Goal: Find specific page/section: Find specific page/section

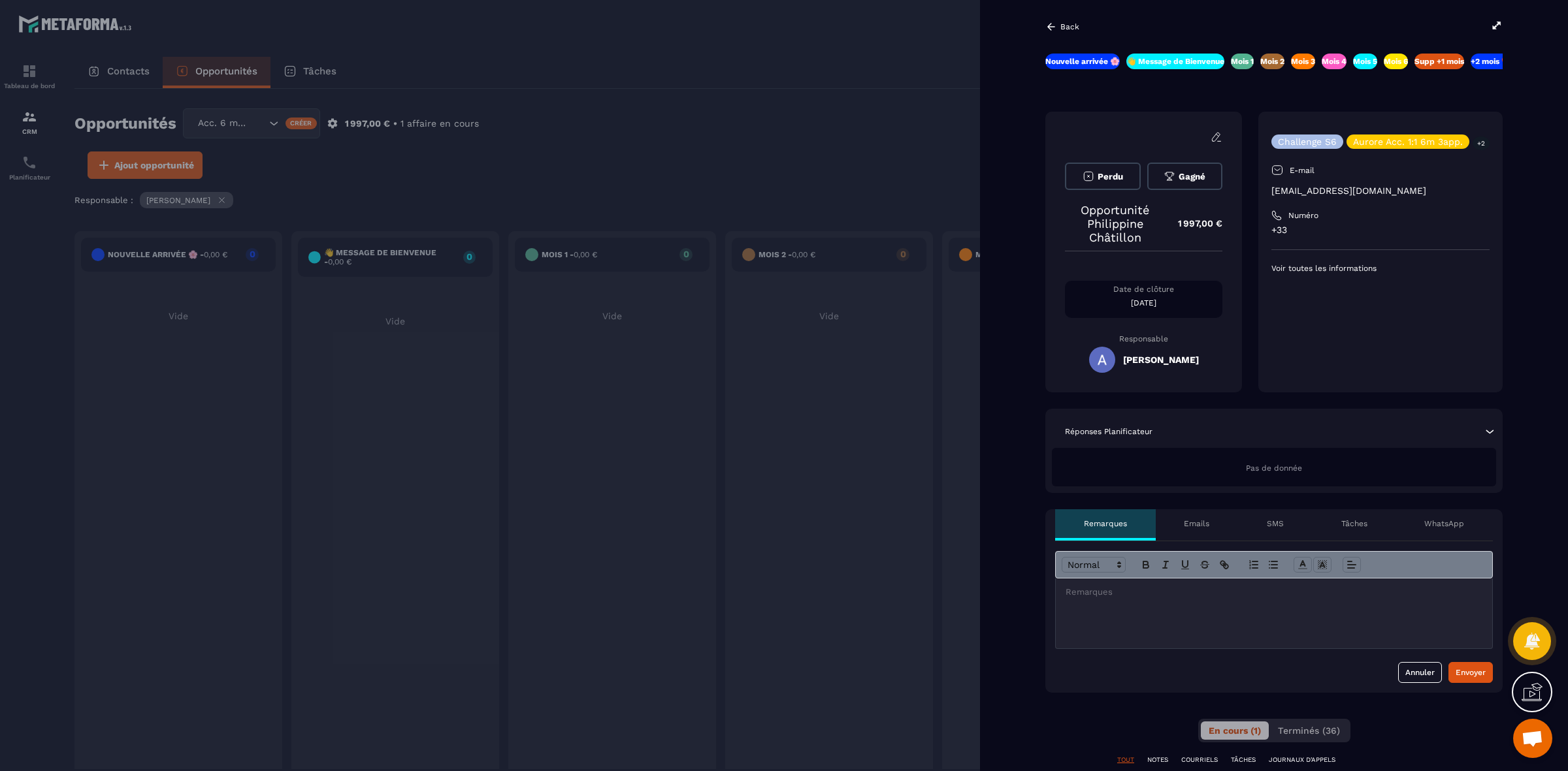
drag, startPoint x: 0, startPoint y: 0, endPoint x: 1066, endPoint y: 26, distance: 1066.3
click at [1066, 26] on p "Back" at bounding box center [1069, 27] width 19 height 10
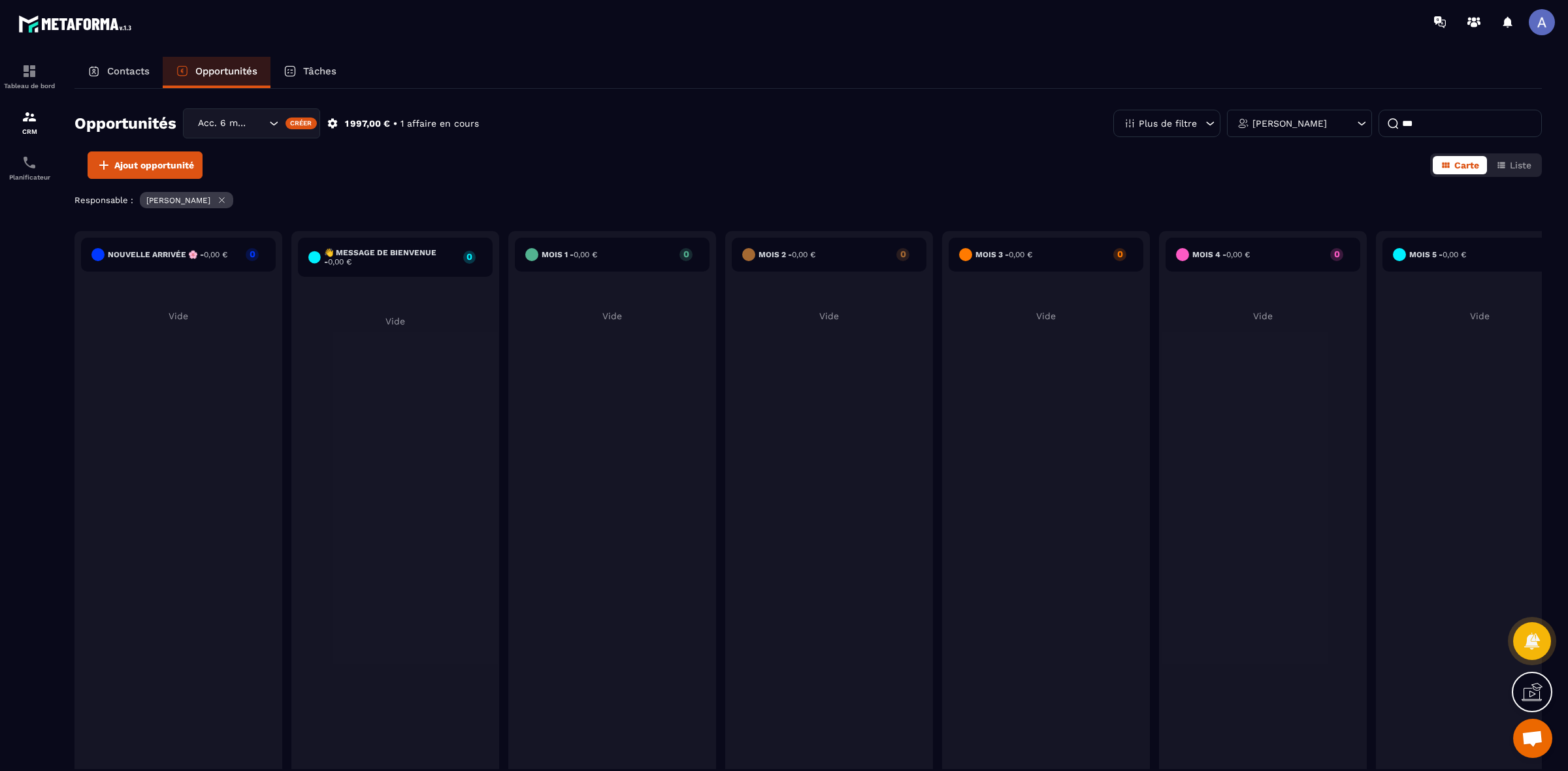
click at [658, 86] on div "Contacts Opportunités Tâches" at bounding box center [808, 73] width 1467 height 31
click at [1429, 115] on input "***" at bounding box center [1460, 124] width 164 height 28
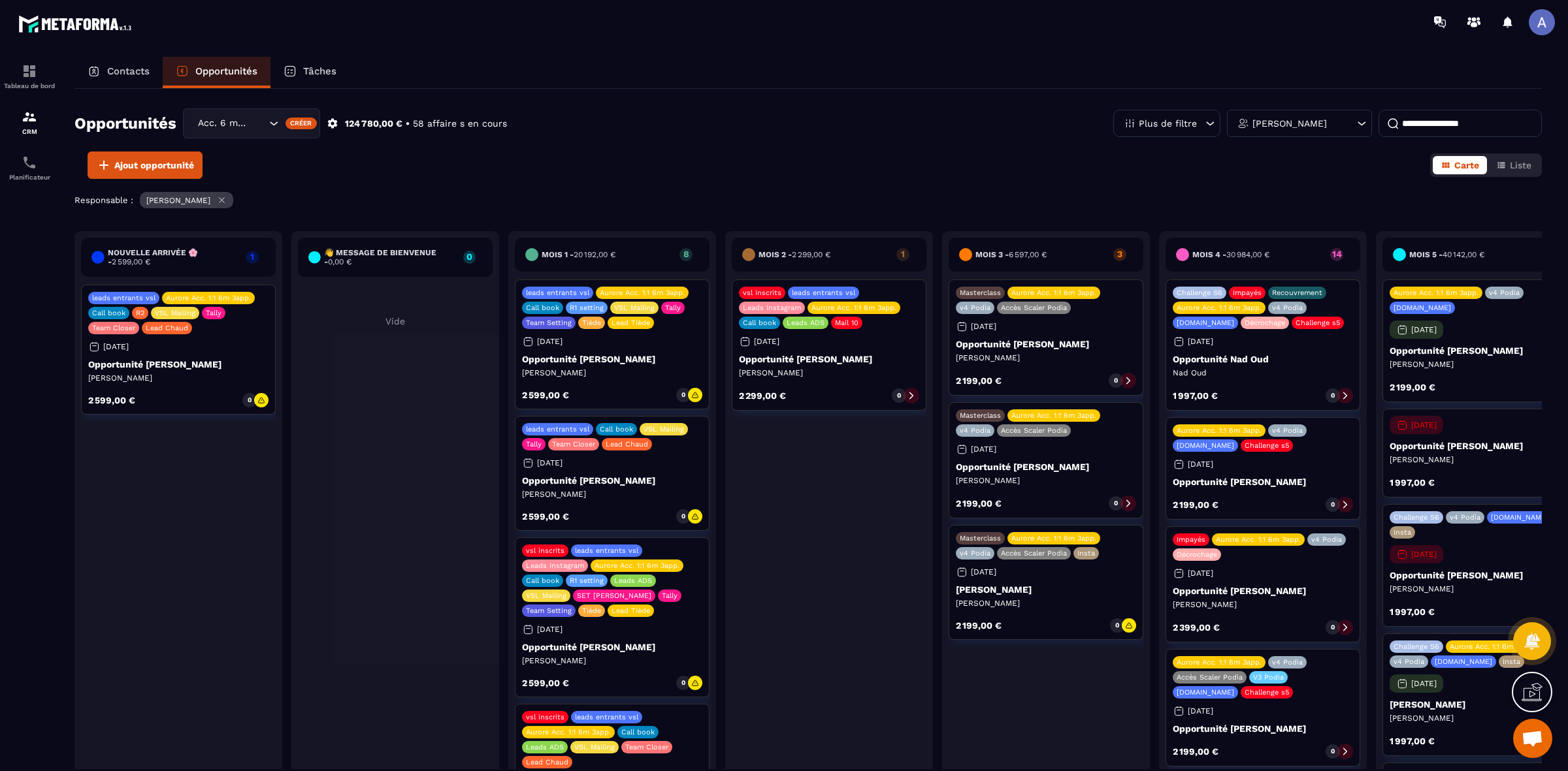
click at [1437, 119] on input at bounding box center [1460, 124] width 164 height 28
click at [509, 465] on div "Mois 1 - 20 192,00 € 8 leads entrants vsl Aurore Acc. 1:1 6m 3app. Call book R1…" at bounding box center [612, 513] width 208 height 565
click at [1458, 365] on p "[PERSON_NAME]" at bounding box center [1480, 364] width 180 height 10
click at [1455, 347] on p "Opportunité [PERSON_NAME]" at bounding box center [1480, 350] width 180 height 10
